Goal: Information Seeking & Learning: Learn about a topic

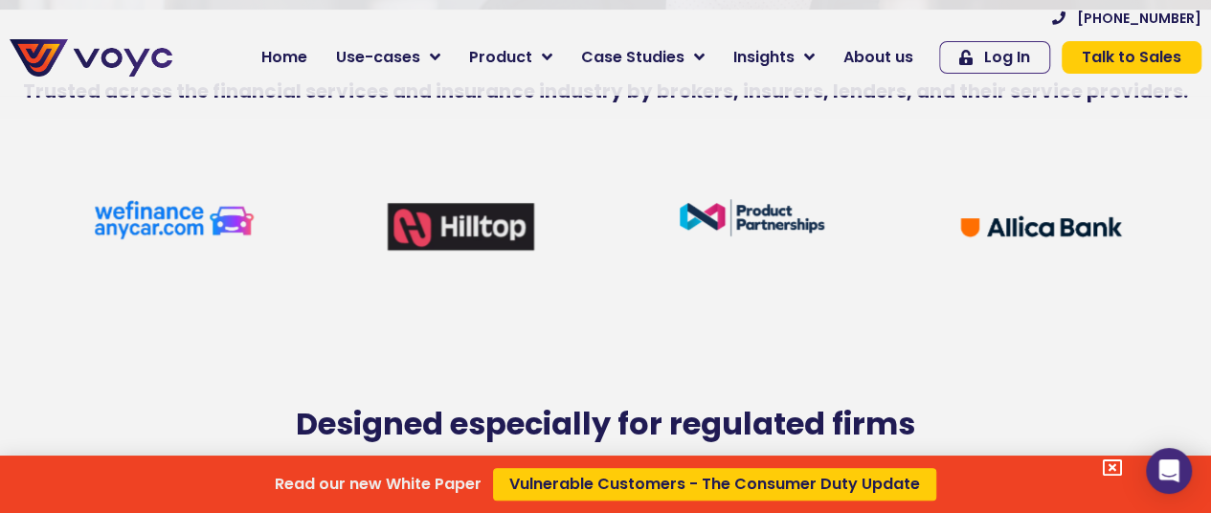
scroll to position [413, 0]
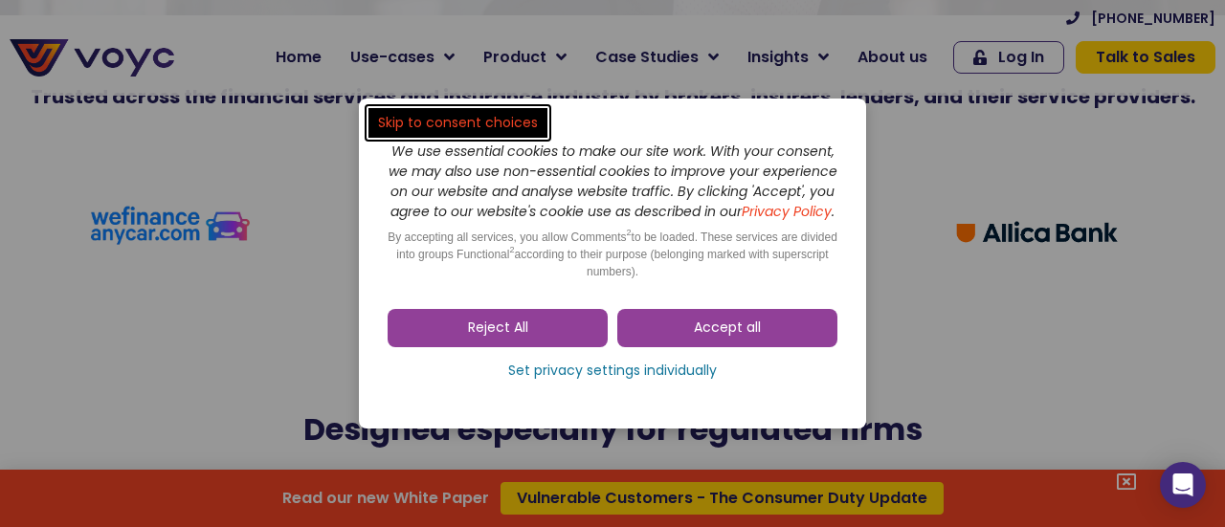
drag, startPoint x: 1215, startPoint y: 32, endPoint x: 1227, endPoint y: 74, distance: 43.9
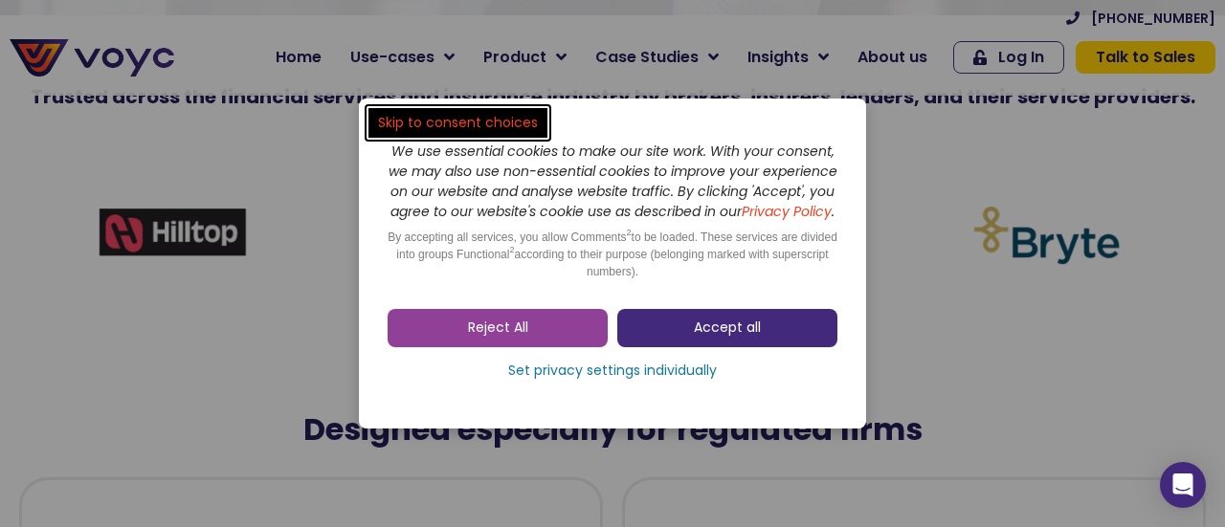
click at [716, 334] on span "Accept all" at bounding box center [727, 328] width 67 height 19
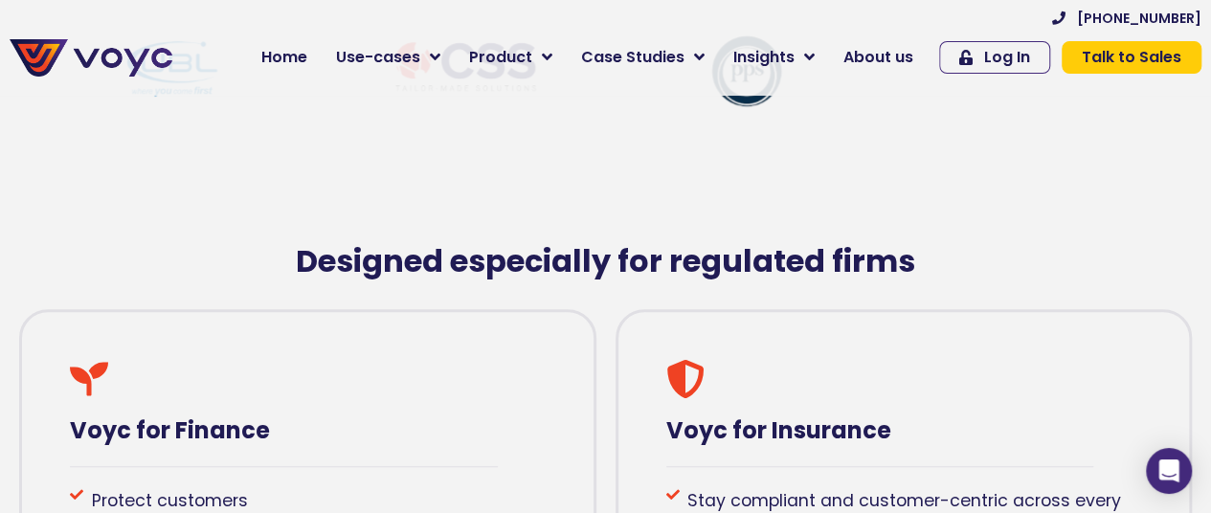
scroll to position [142, 0]
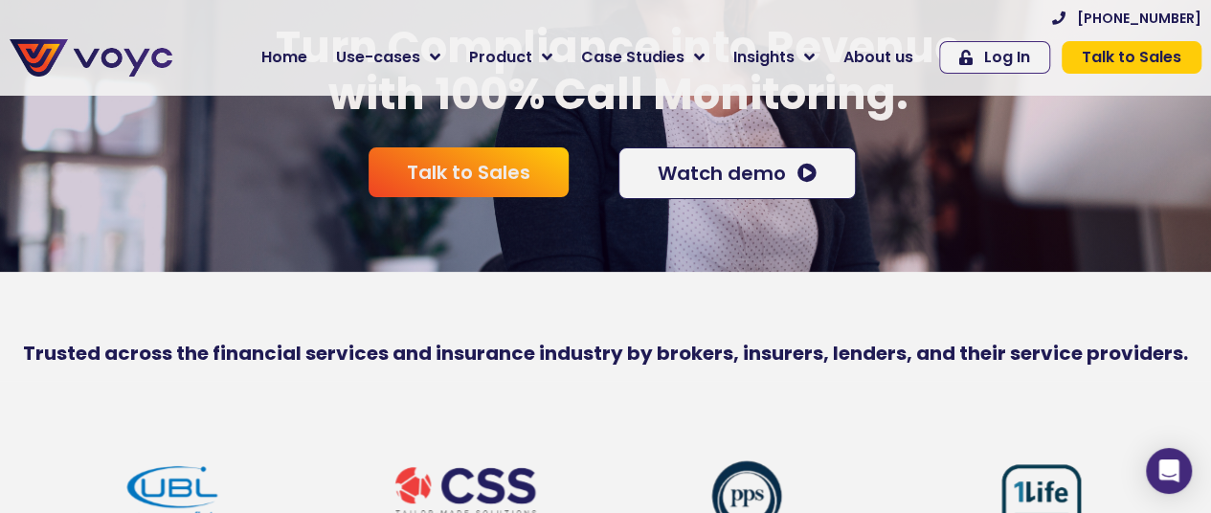
click at [904, 53] on span "About us" at bounding box center [878, 57] width 70 height 23
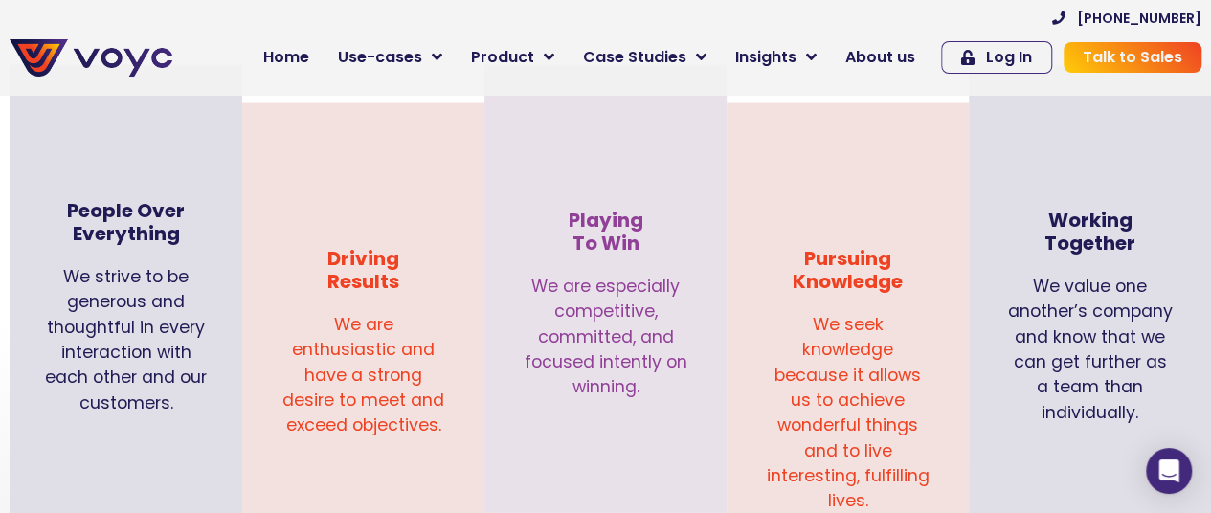
scroll to position [2027, 0]
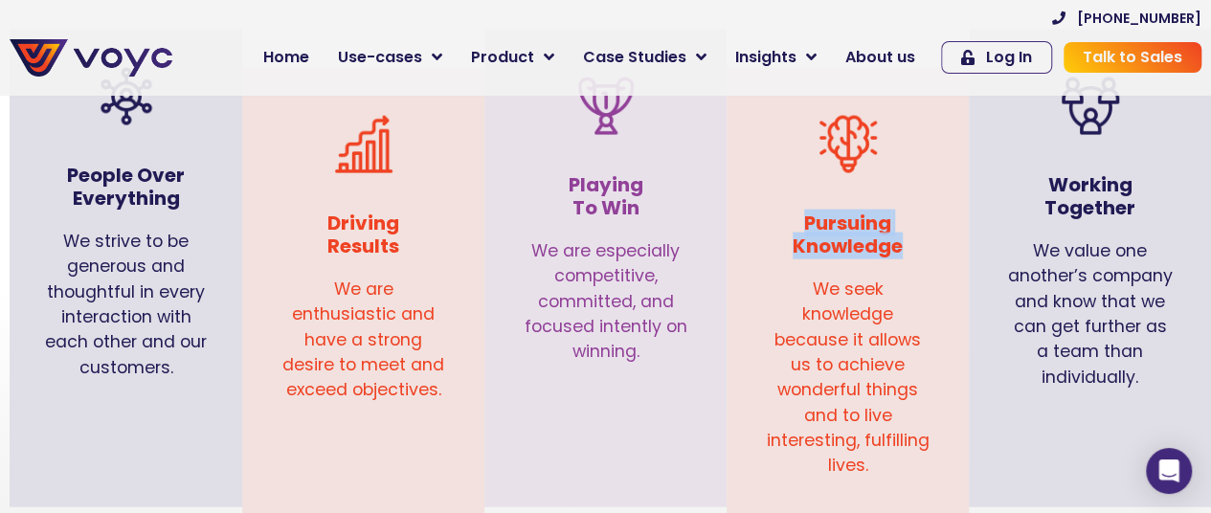
drag, startPoint x: 806, startPoint y: 194, endPoint x: 902, endPoint y: 220, distance: 99.1
click at [902, 220] on h3 "Pursuing Knowledge" at bounding box center [848, 235] width 166 height 46
copy h3 "Pursuing Knowledge"
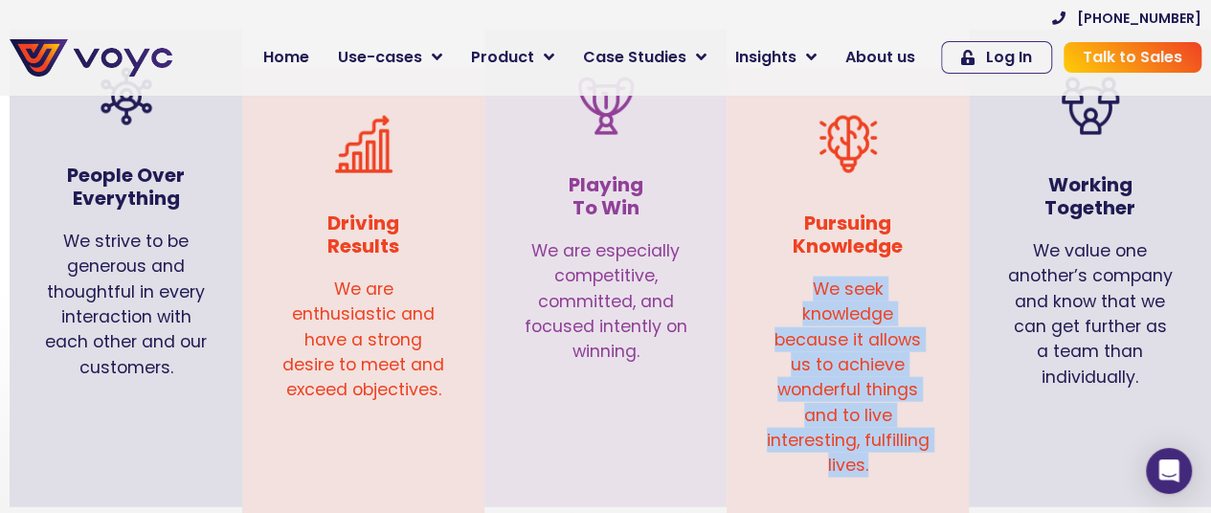
drag, startPoint x: 814, startPoint y: 265, endPoint x: 904, endPoint y: 457, distance: 211.9
click at [904, 457] on div "We seek knowledge because it allows us to achieve wonderful things and to live …" at bounding box center [848, 387] width 204 height 240
copy p "We seek knowledge because it allows us to achieve wonderful things and to live …"
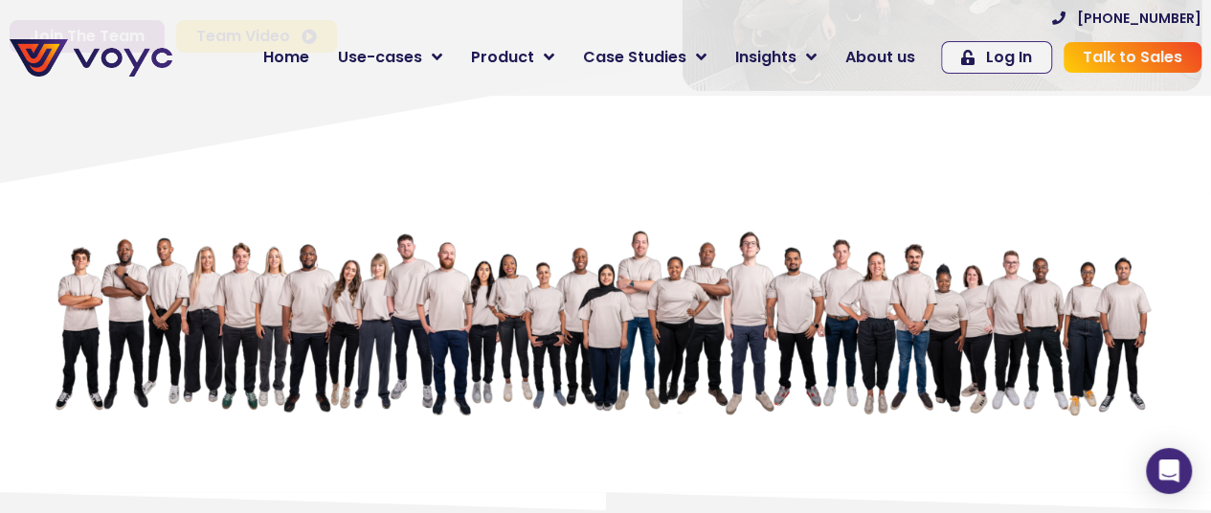
scroll to position [0, 0]
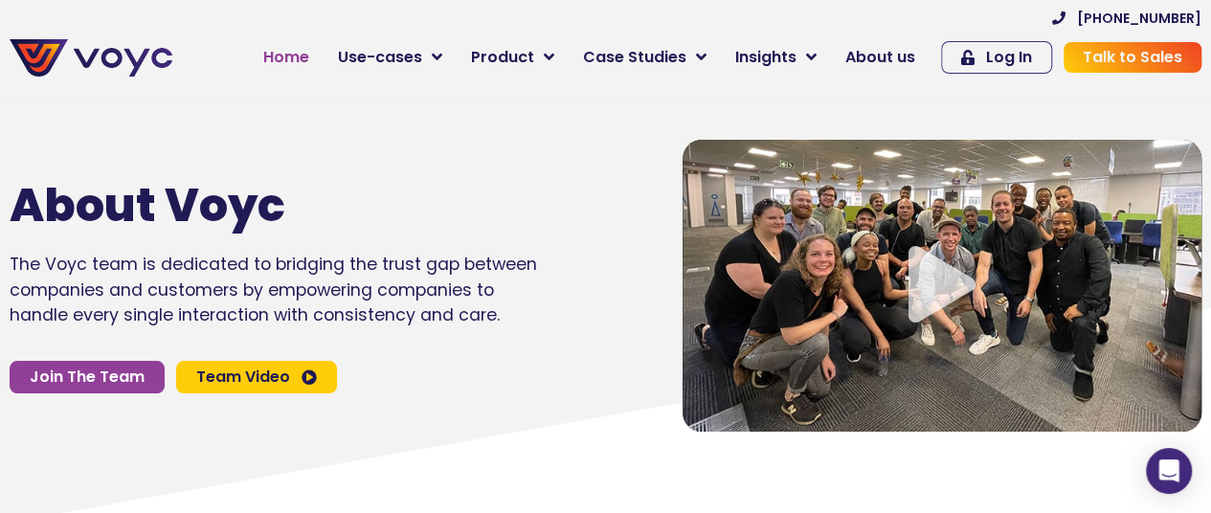
click at [305, 60] on span "Home" at bounding box center [286, 57] width 46 height 23
